Goal: Check status

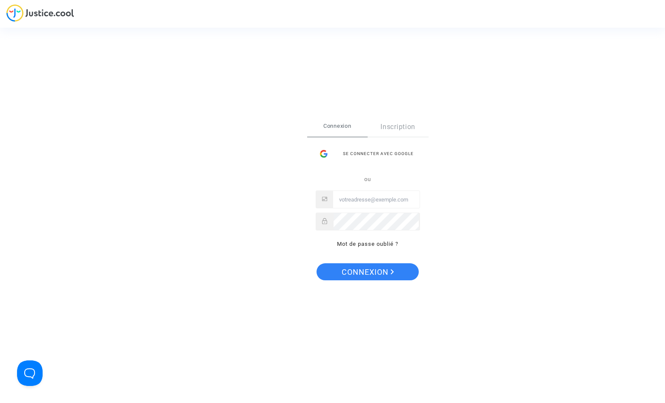
type input "[EMAIL_ADDRESS][DOMAIN_NAME]"
click at [369, 279] on span "Connexion" at bounding box center [368, 272] width 52 height 18
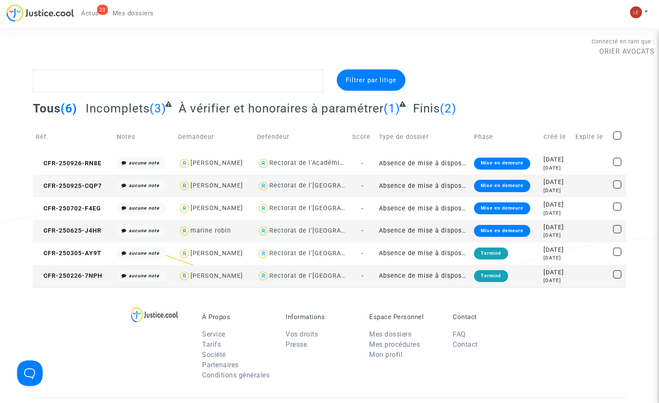
click at [243, 187] on div "[PERSON_NAME]" at bounding box center [216, 185] width 52 height 7
type textarea "@"[PERSON_NAME]" @"ORIER AVOCATS ""
click at [94, 185] on span "CFR-250925-CQP7" at bounding box center [69, 185] width 66 height 7
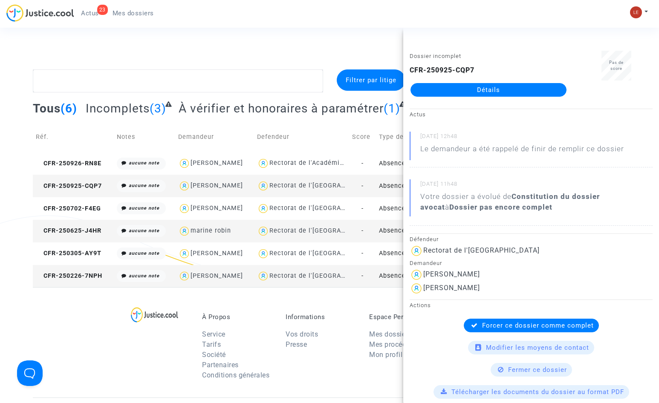
click at [523, 88] on link "Détails" at bounding box center [488, 90] width 156 height 14
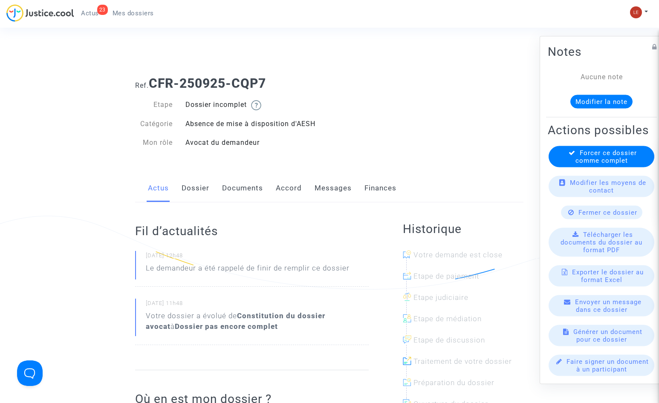
click at [230, 187] on link "Documents" at bounding box center [242, 188] width 41 height 28
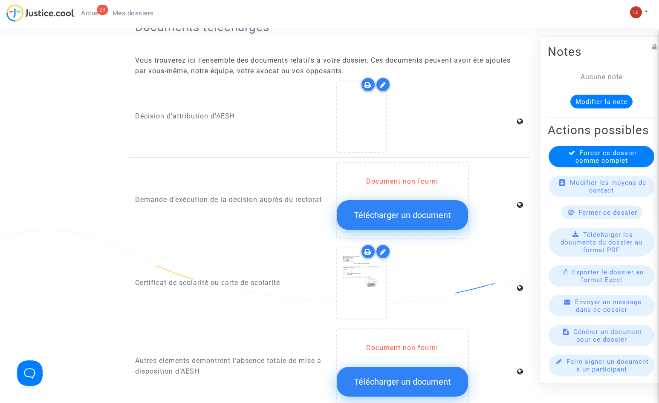
scroll to position [426, 0]
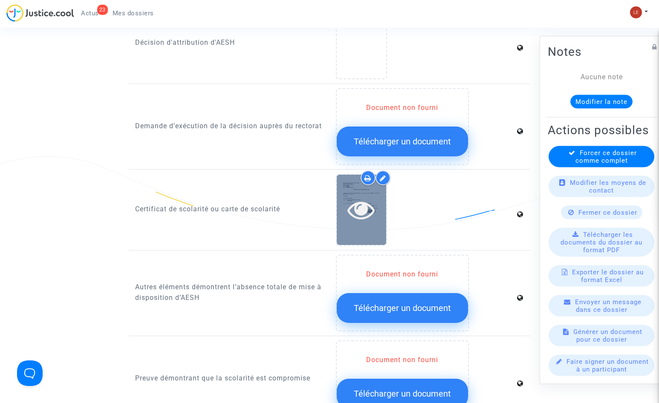
click at [355, 195] on div at bounding box center [361, 210] width 49 height 70
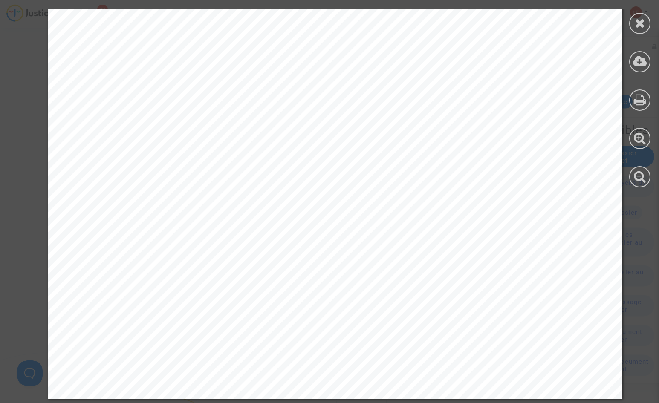
scroll to position [596, 0]
click at [643, 20] on icon at bounding box center [639, 23] width 11 height 13
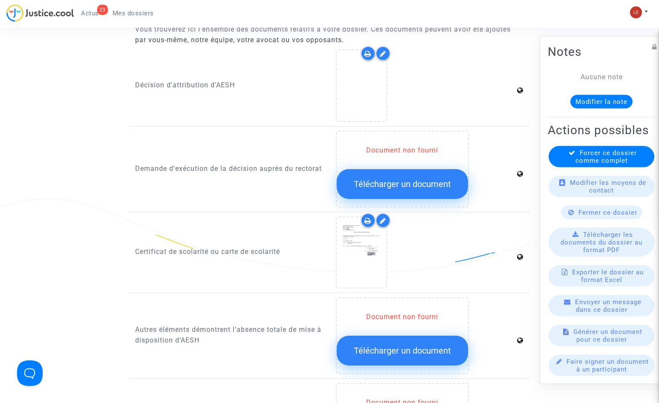
scroll to position [213, 0]
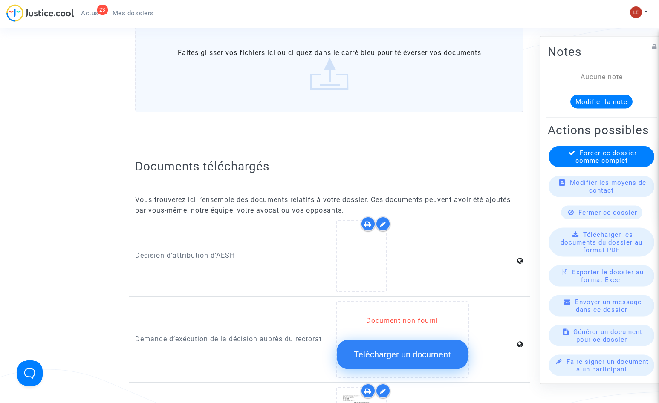
click at [498, 160] on h2 "Documents téléchargés" at bounding box center [329, 166] width 388 height 15
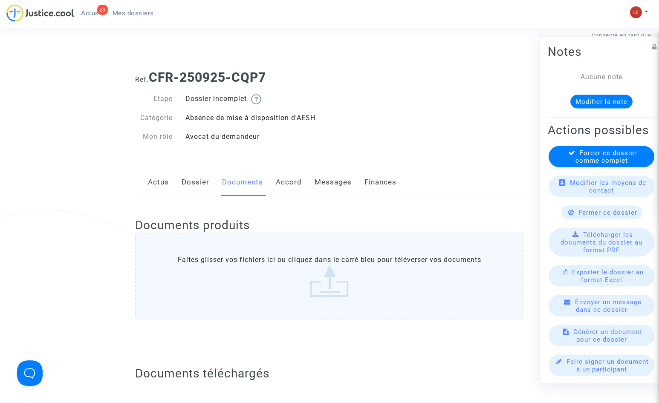
scroll to position [0, 0]
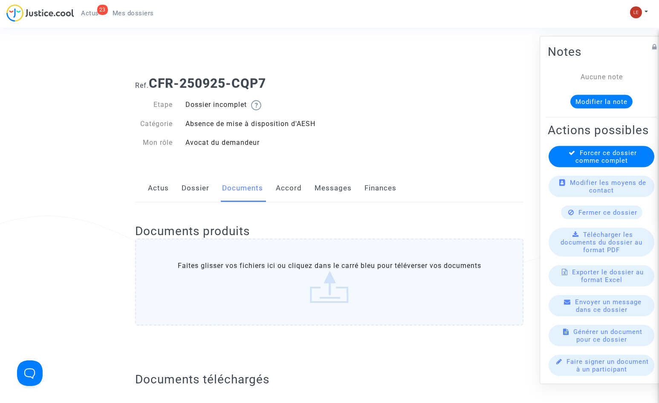
click at [291, 190] on link "Accord" at bounding box center [289, 188] width 26 height 28
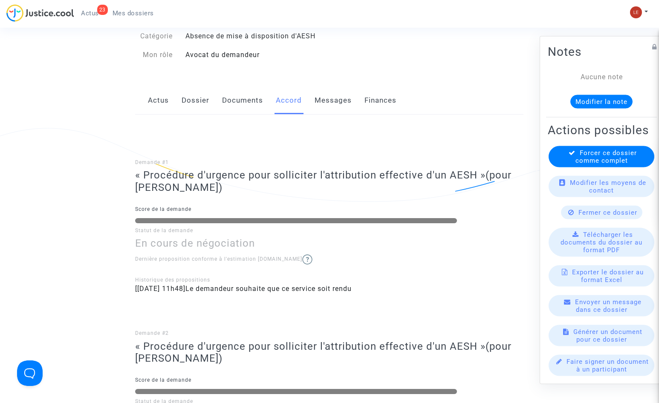
scroll to position [85, 0]
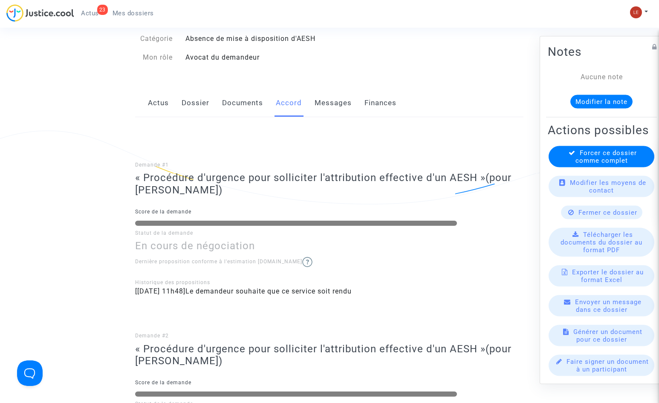
click at [336, 103] on link "Messages" at bounding box center [332, 103] width 37 height 28
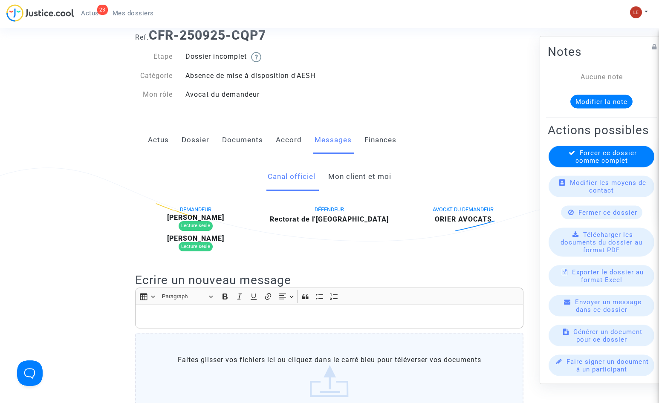
scroll to position [43, 0]
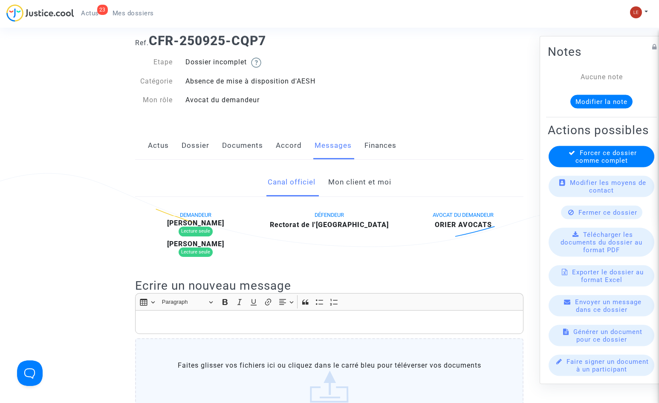
click at [202, 150] on link "Dossier" at bounding box center [195, 146] width 28 height 28
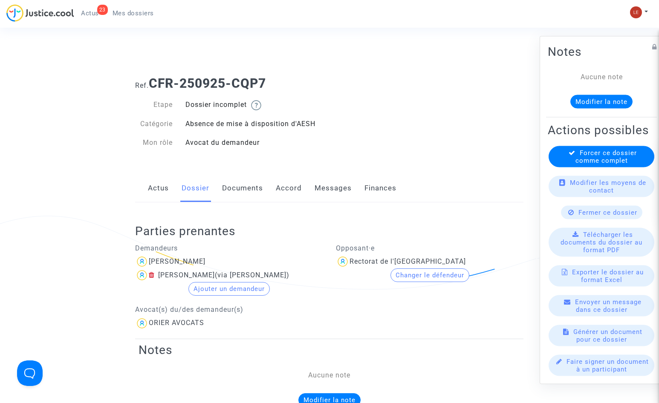
click at [251, 190] on link "Documents" at bounding box center [242, 188] width 41 height 28
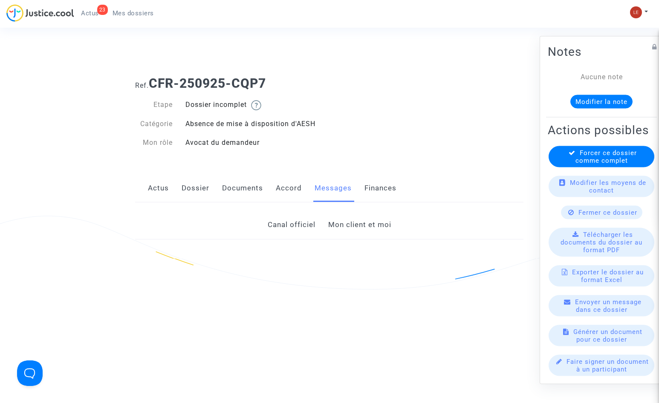
click at [123, 14] on span "Mes dossiers" at bounding box center [132, 13] width 41 height 8
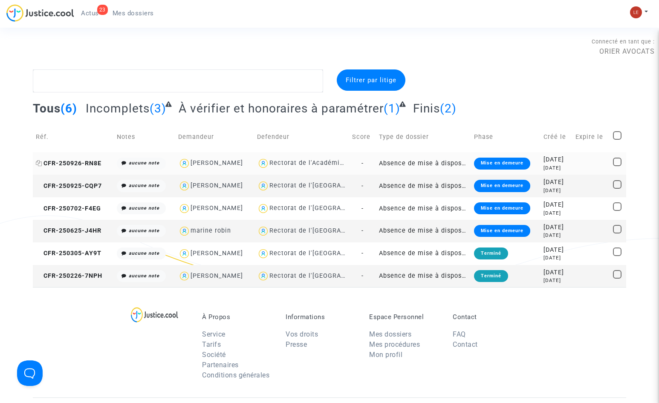
click at [83, 161] on span "CFR-250926-RN8E" at bounding box center [69, 163] width 66 height 7
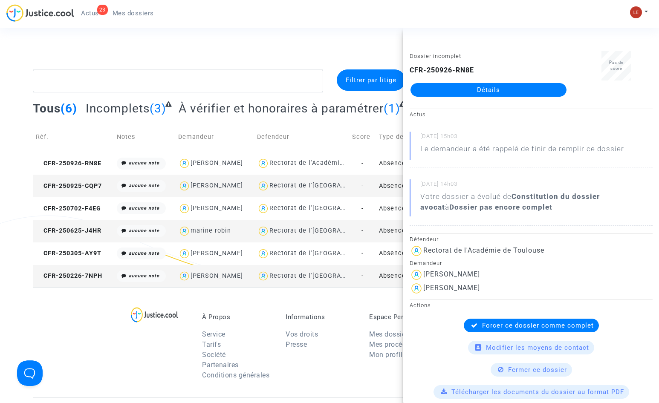
click at [500, 89] on link "Détails" at bounding box center [488, 90] width 156 height 14
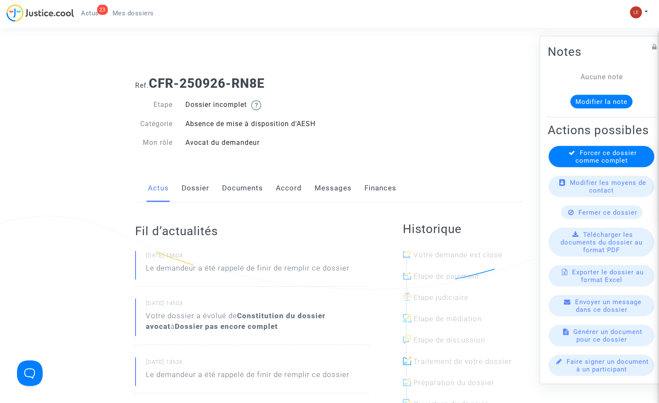
click at [247, 185] on link "Documents" at bounding box center [242, 188] width 41 height 28
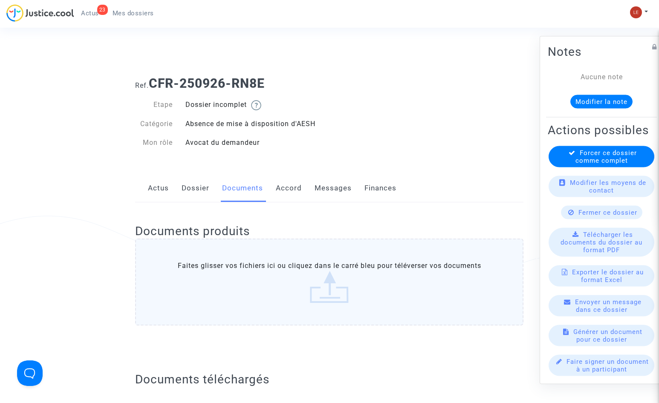
click at [329, 187] on link "Messages" at bounding box center [332, 188] width 37 height 28
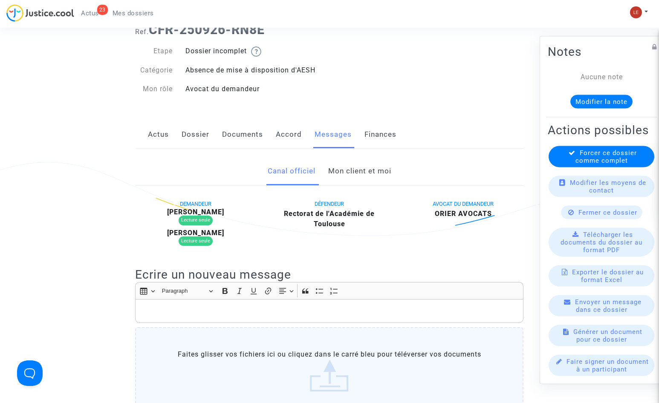
scroll to position [43, 0]
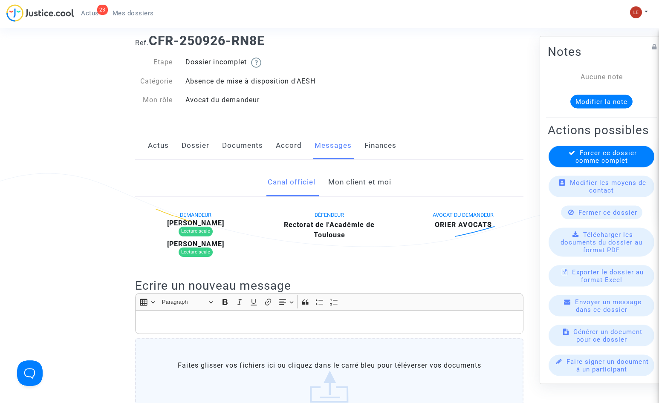
click at [165, 145] on link "Actus" at bounding box center [158, 146] width 21 height 28
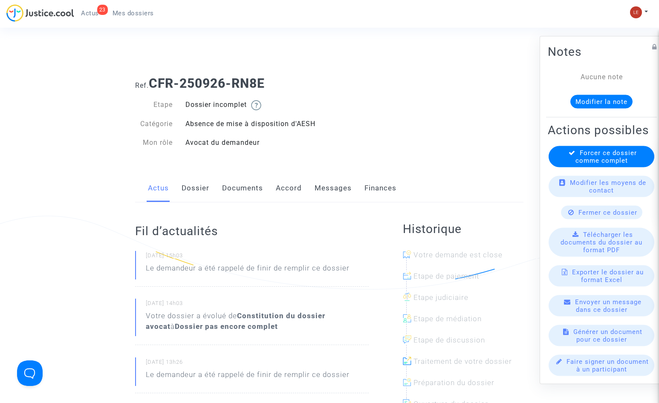
click at [130, 15] on span "Mes dossiers" at bounding box center [132, 13] width 41 height 8
